Goal: Task Accomplishment & Management: Complete application form

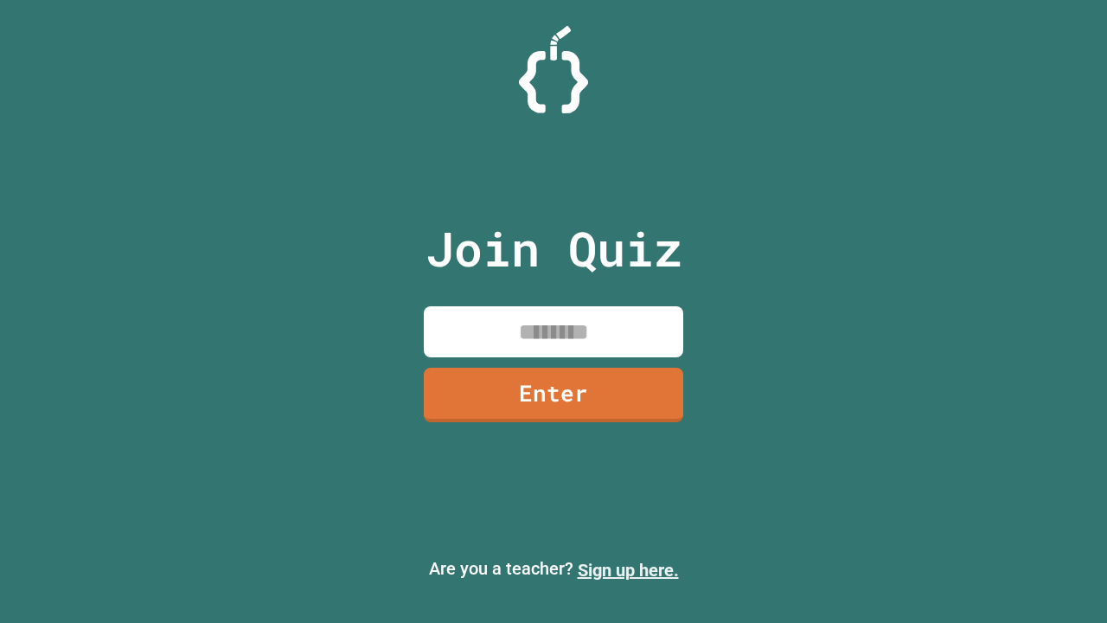
click at [628, 570] on link "Sign up here." at bounding box center [628, 570] width 101 height 21
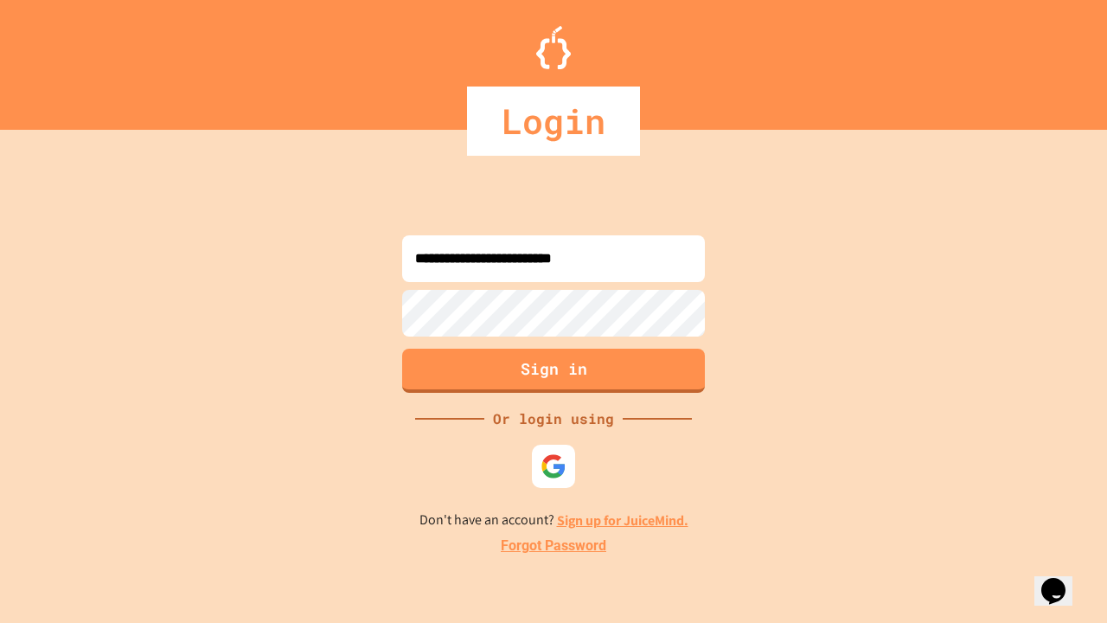
type input "**********"
